Goal: Find specific page/section: Find specific page/section

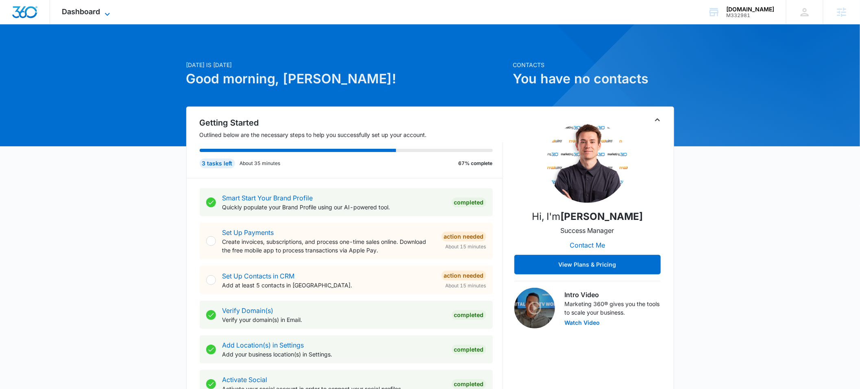
click at [106, 13] on icon at bounding box center [108, 14] width 10 height 10
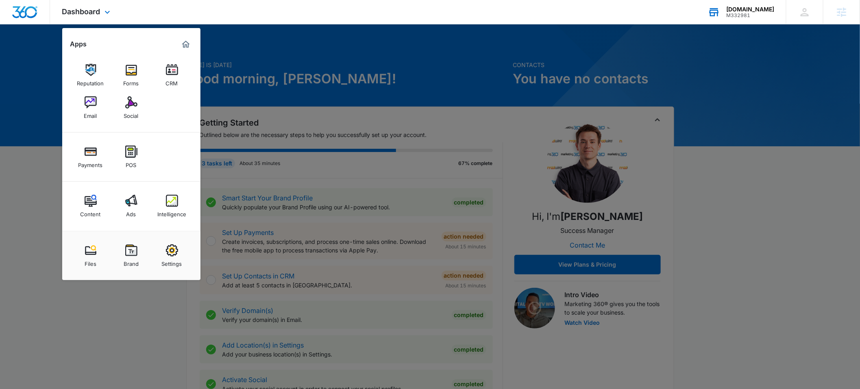
click at [744, 11] on div "HonestRoof.com" at bounding box center [751, 9] width 48 height 7
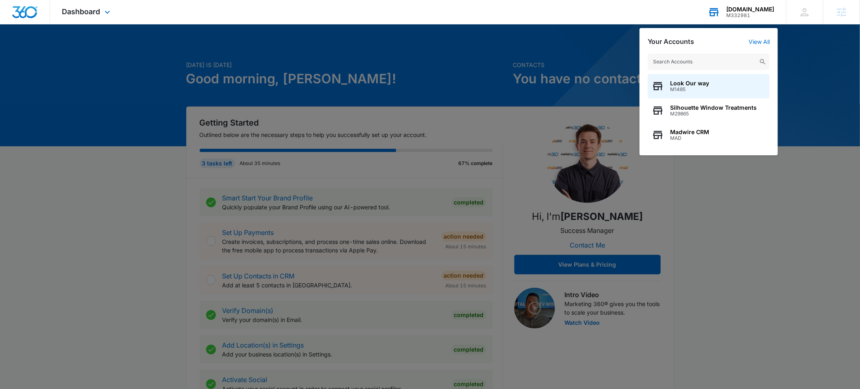
click at [695, 61] on input "text" at bounding box center [709, 62] width 122 height 16
click at [659, 59] on input "text" at bounding box center [709, 62] width 122 height 16
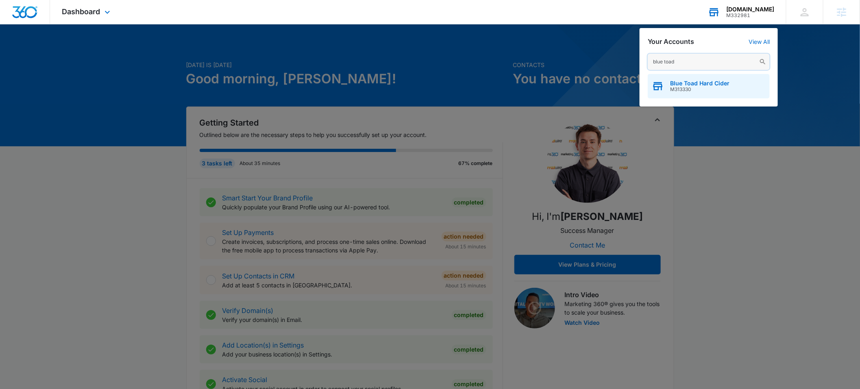
type input "blue toad"
click at [681, 82] on span "Blue Toad Hard Cider" at bounding box center [699, 83] width 59 height 7
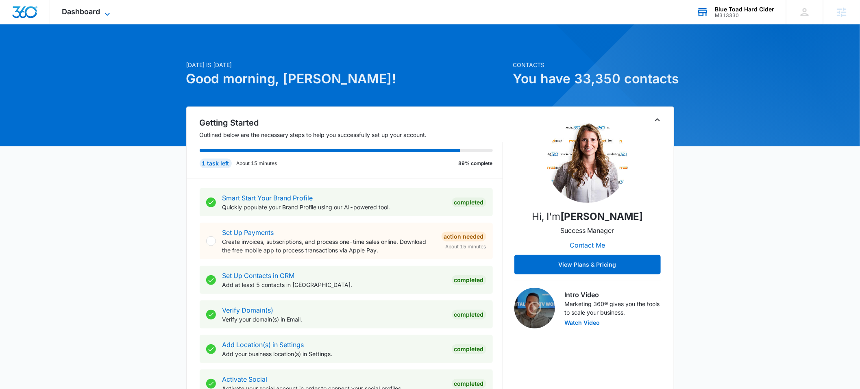
click at [104, 11] on icon at bounding box center [108, 14] width 10 height 10
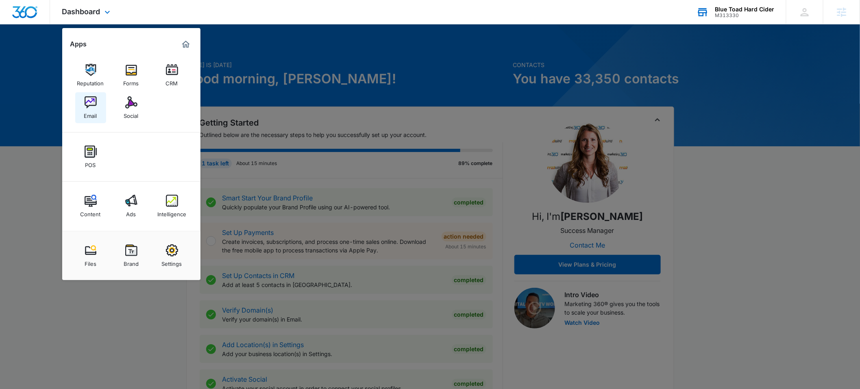
click at [94, 109] on div "Email" at bounding box center [90, 114] width 13 height 11
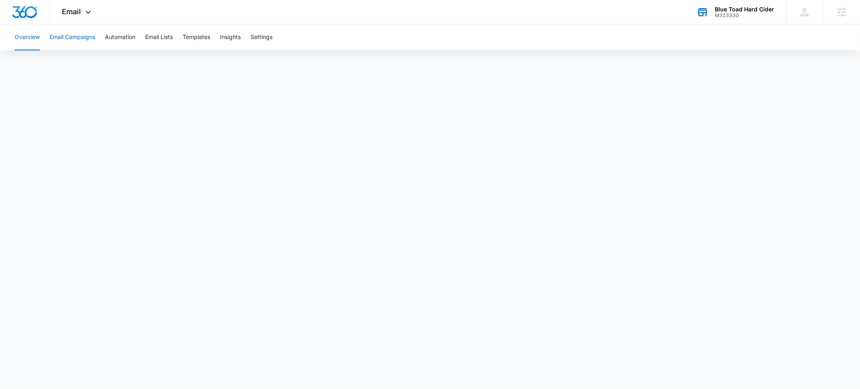
click at [67, 39] on button "Email Campaigns" at bounding box center [73, 37] width 46 height 26
click at [24, 37] on button "Overview" at bounding box center [27, 37] width 25 height 26
click at [64, 38] on button "Email Campaigns" at bounding box center [73, 37] width 46 height 26
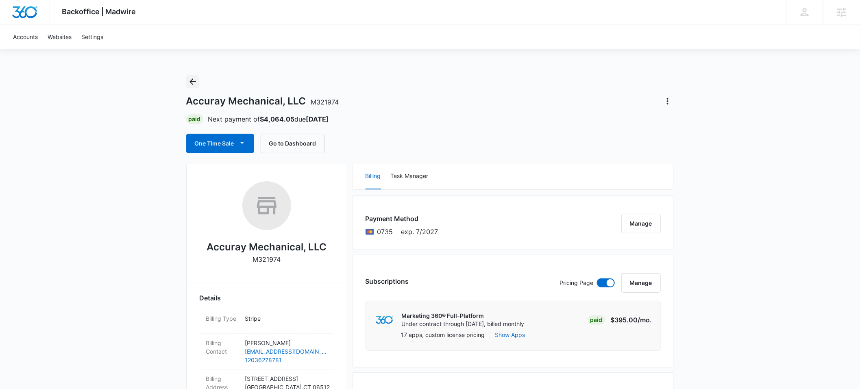
click at [196, 81] on icon "Back" at bounding box center [193, 82] width 10 height 10
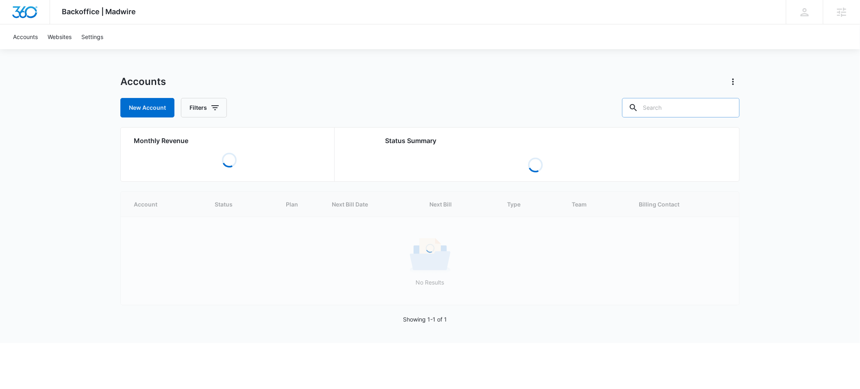
click at [674, 113] on input "text" at bounding box center [681, 108] width 118 height 20
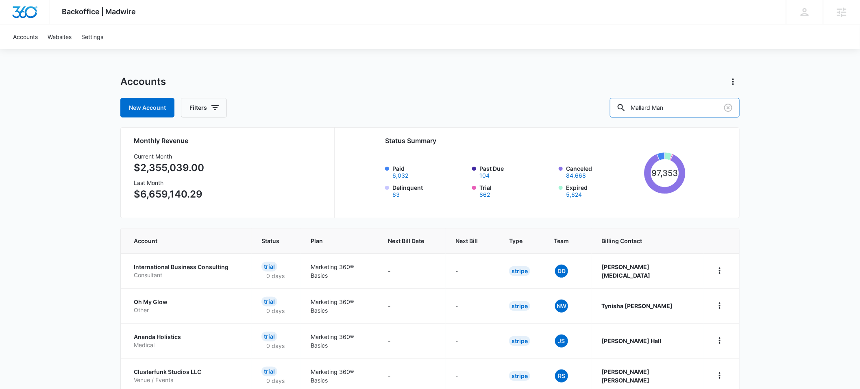
type input "Mallard Man"
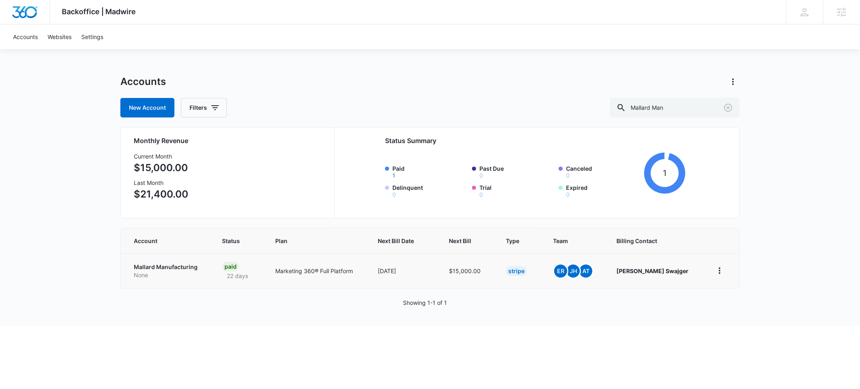
click at [150, 261] on td "Mallard Manufacturing None" at bounding box center [167, 270] width 92 height 35
click at [149, 266] on p "Mallard Manufacturing" at bounding box center [168, 267] width 69 height 8
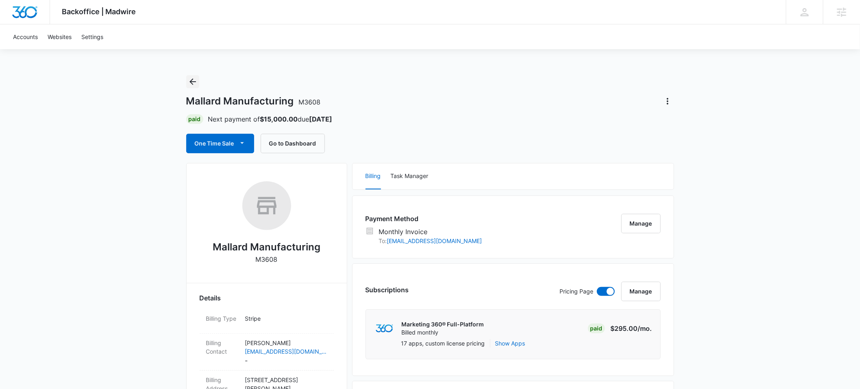
click at [196, 84] on icon "Back" at bounding box center [193, 82] width 10 height 10
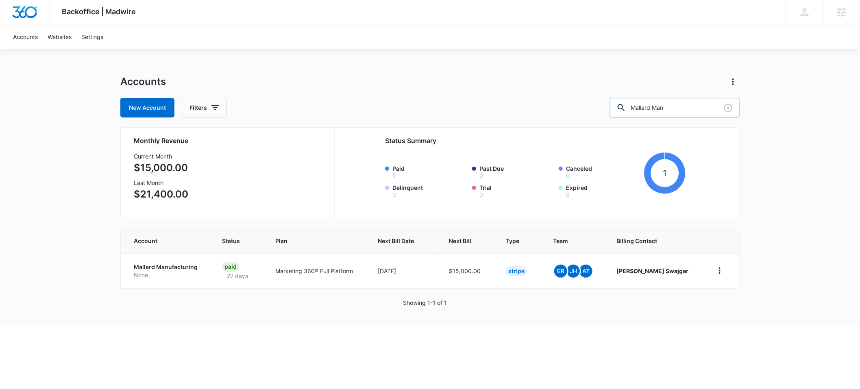
drag, startPoint x: 690, startPoint y: 109, endPoint x: 642, endPoint y: 109, distance: 47.6
click at [642, 109] on div "Mallard Man" at bounding box center [675, 108] width 130 height 20
type input "a"
type input "M7554"
click at [139, 268] on p "Apex Warehouse Systems" at bounding box center [172, 267] width 76 height 8
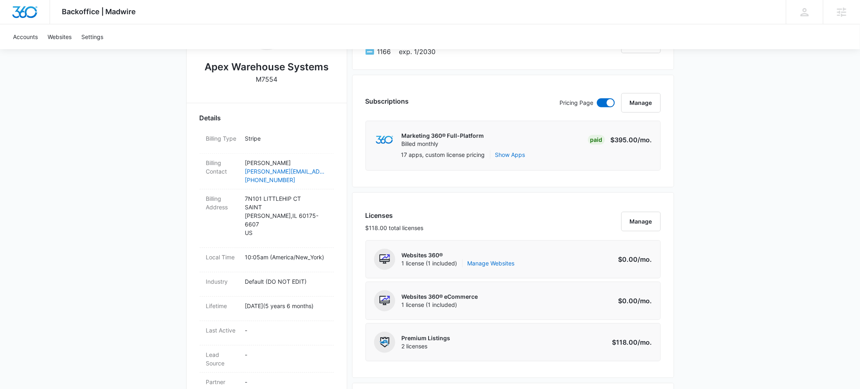
scroll to position [181, 0]
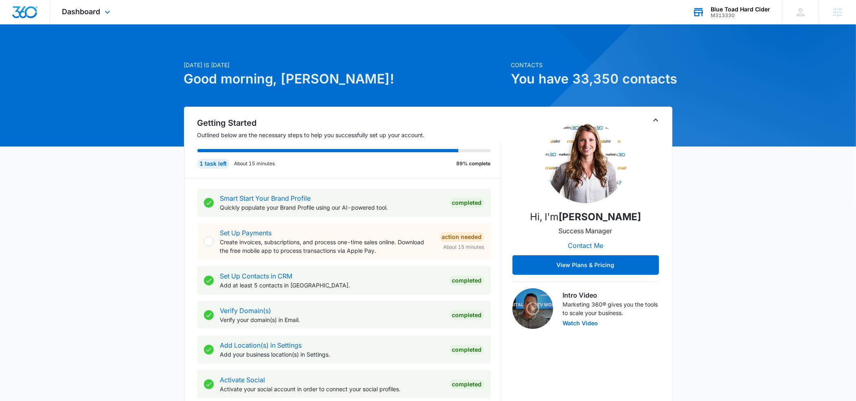
click at [727, 17] on div "M313330" at bounding box center [739, 16] width 59 height 6
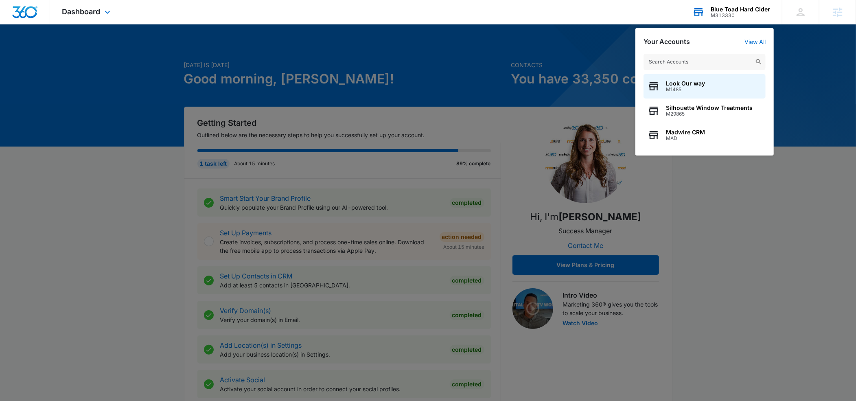
click at [707, 56] on input "text" at bounding box center [704, 62] width 122 height 16
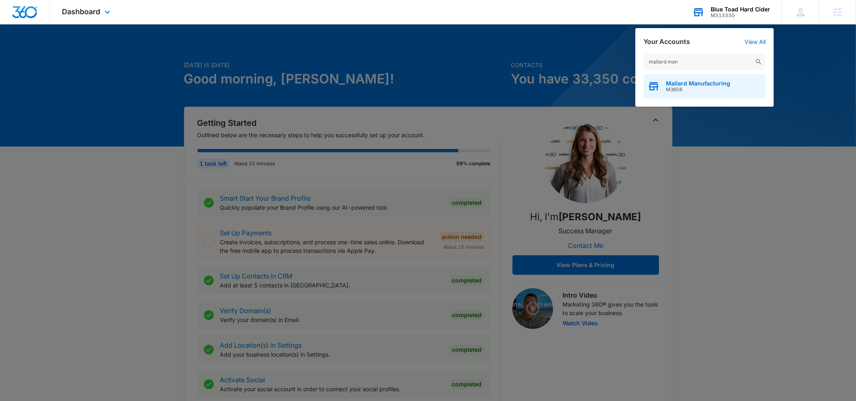
type input "mallard man"
click at [671, 87] on span "M3608" at bounding box center [698, 90] width 64 height 6
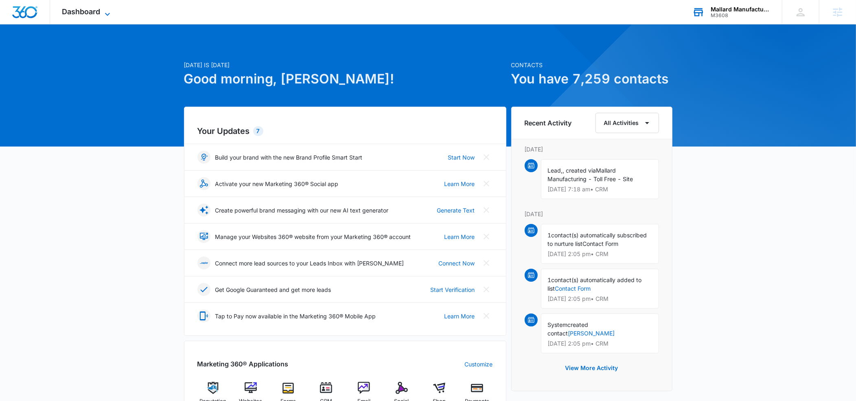
click at [109, 13] on icon at bounding box center [107, 14] width 5 height 3
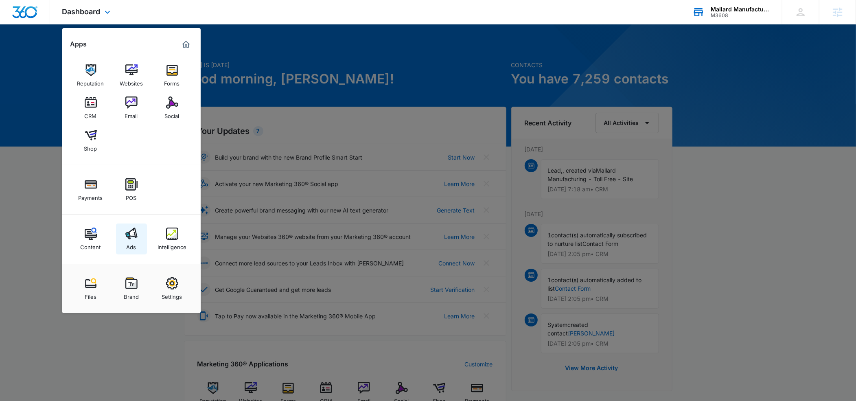
click at [125, 231] on img at bounding box center [131, 233] width 12 height 12
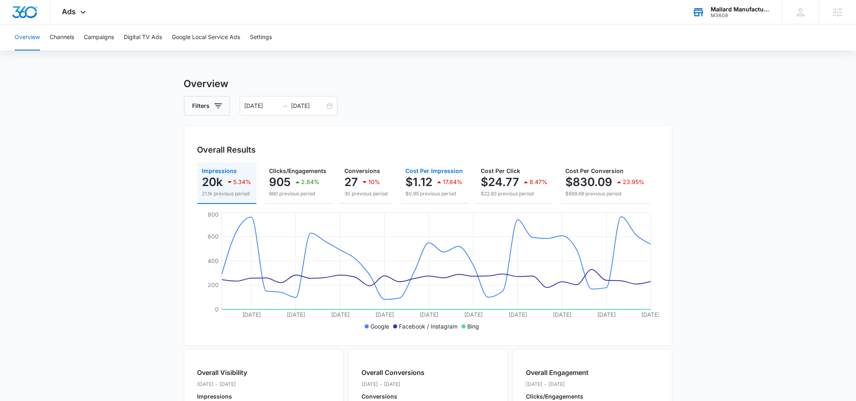
scroll to position [0, 103]
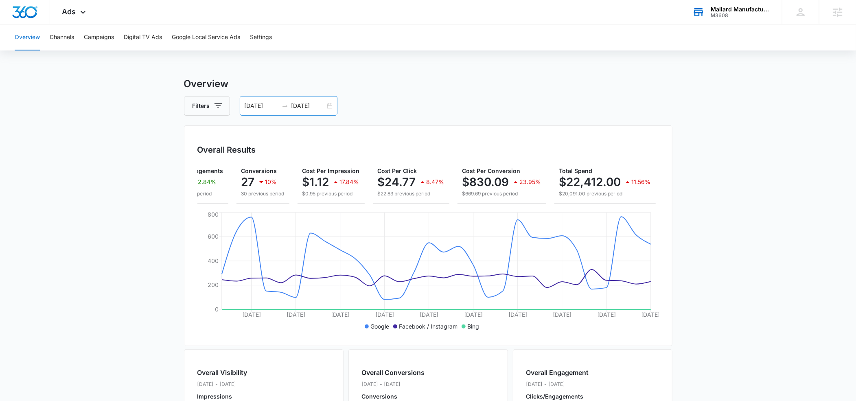
click at [308, 104] on input "[DATE]" at bounding box center [308, 105] width 34 height 9
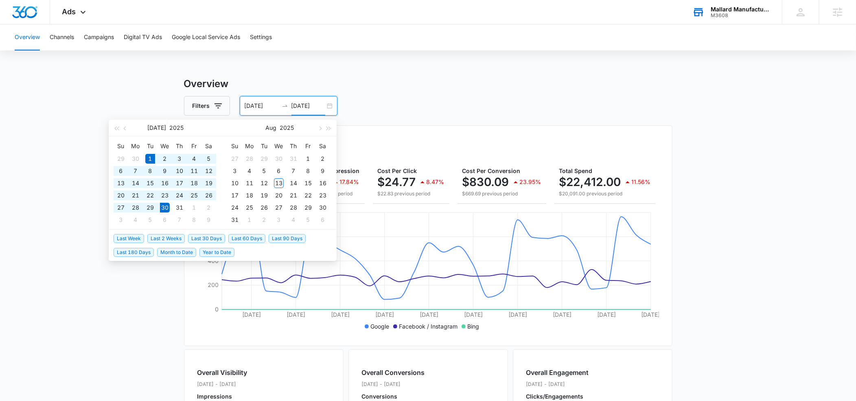
type input "[DATE]"
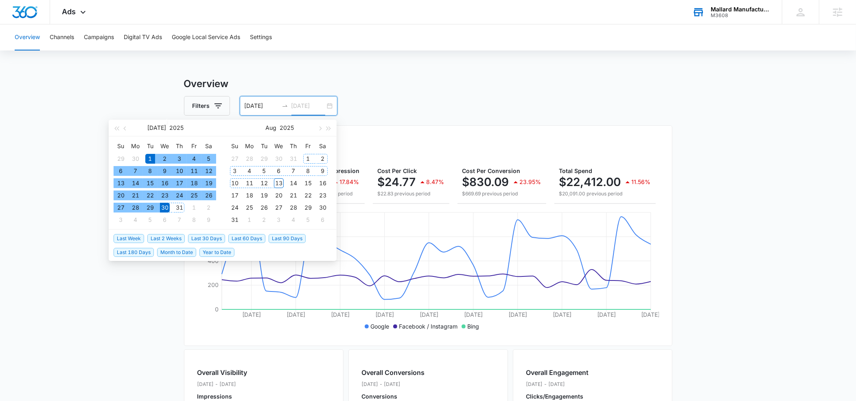
click at [277, 184] on div "13" at bounding box center [279, 183] width 10 height 10
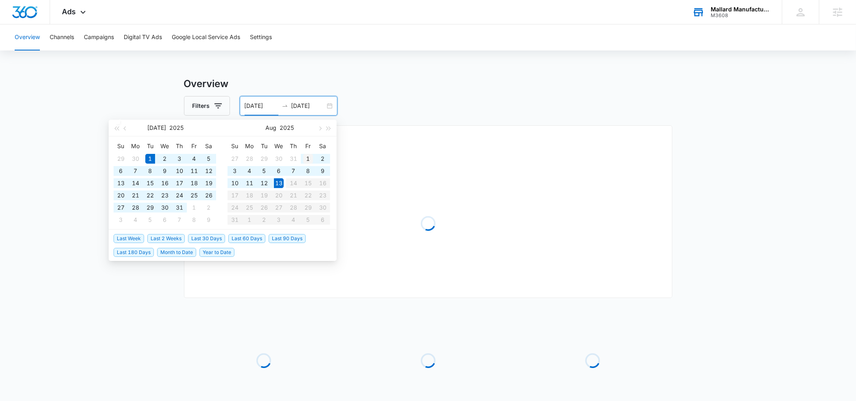
type input "08/01/2025"
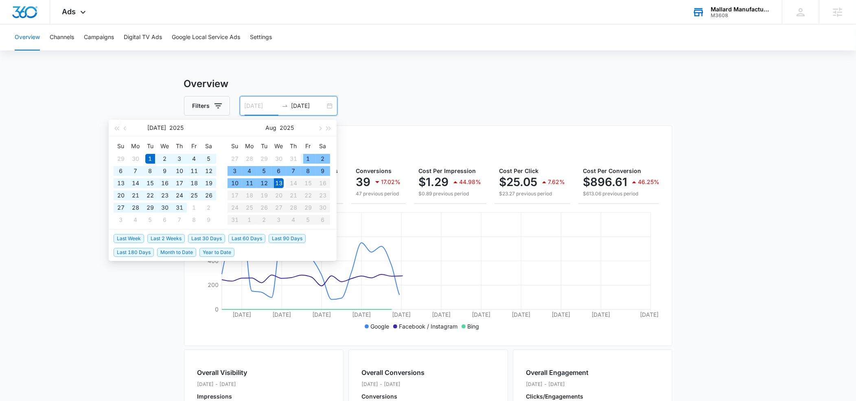
click at [308, 159] on div "1" at bounding box center [308, 159] width 10 height 10
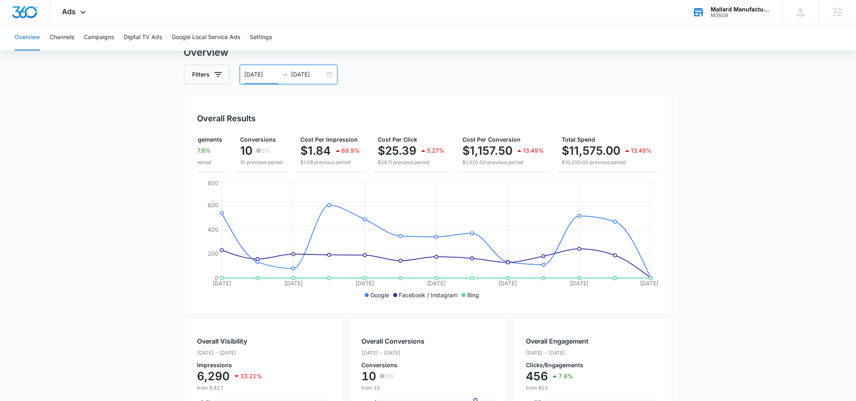
scroll to position [29, 0]
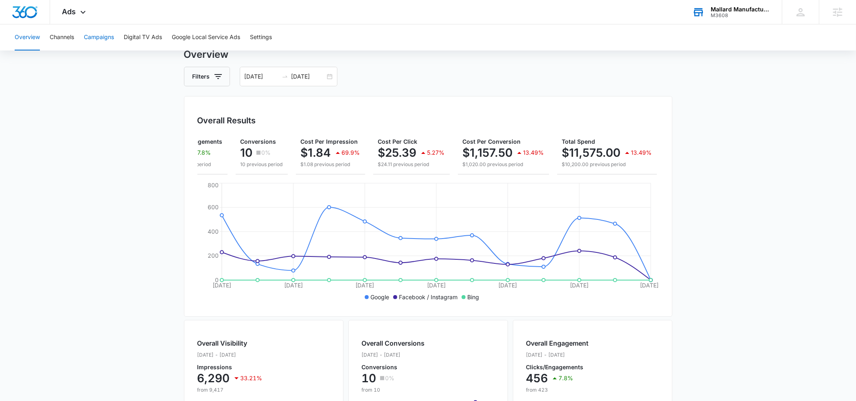
click at [96, 39] on button "Campaigns" at bounding box center [99, 37] width 30 height 26
